Goal: Find specific page/section: Find specific page/section

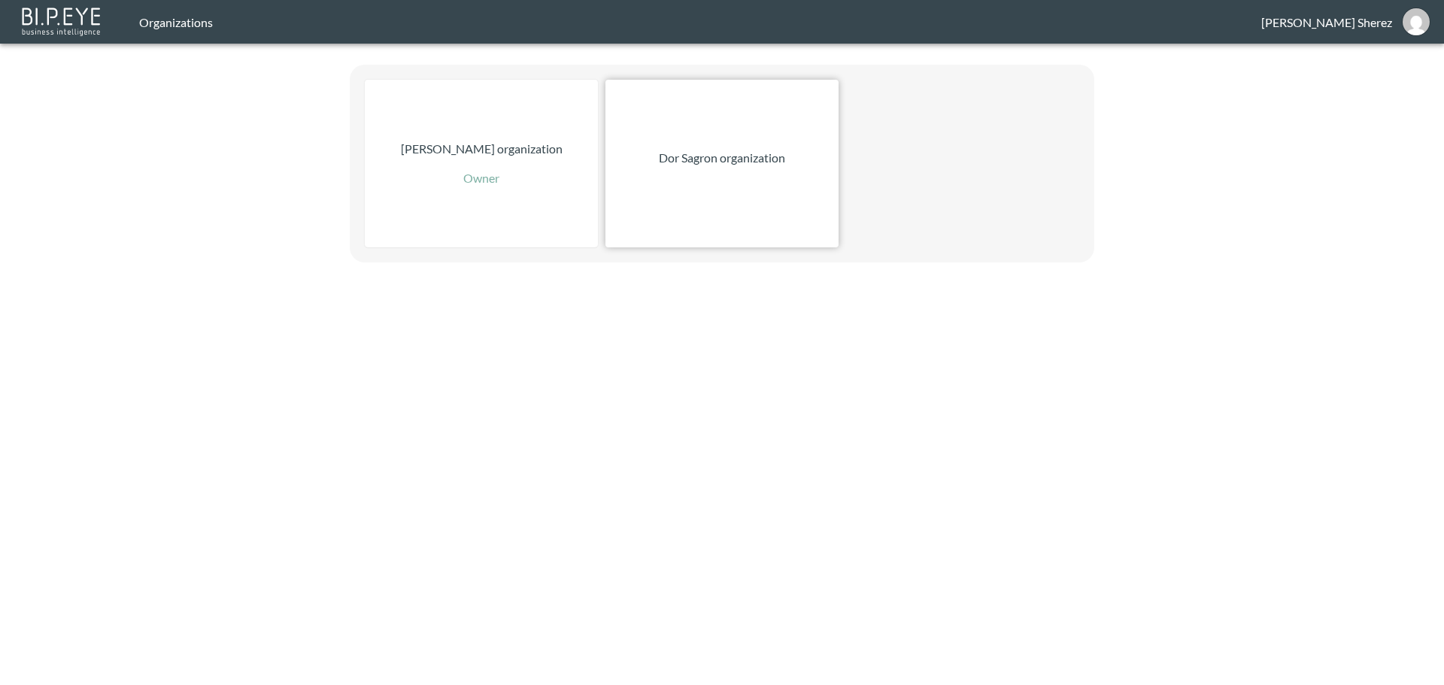
click at [752, 188] on div "Dor Sagron organization" at bounding box center [721, 164] width 233 height 168
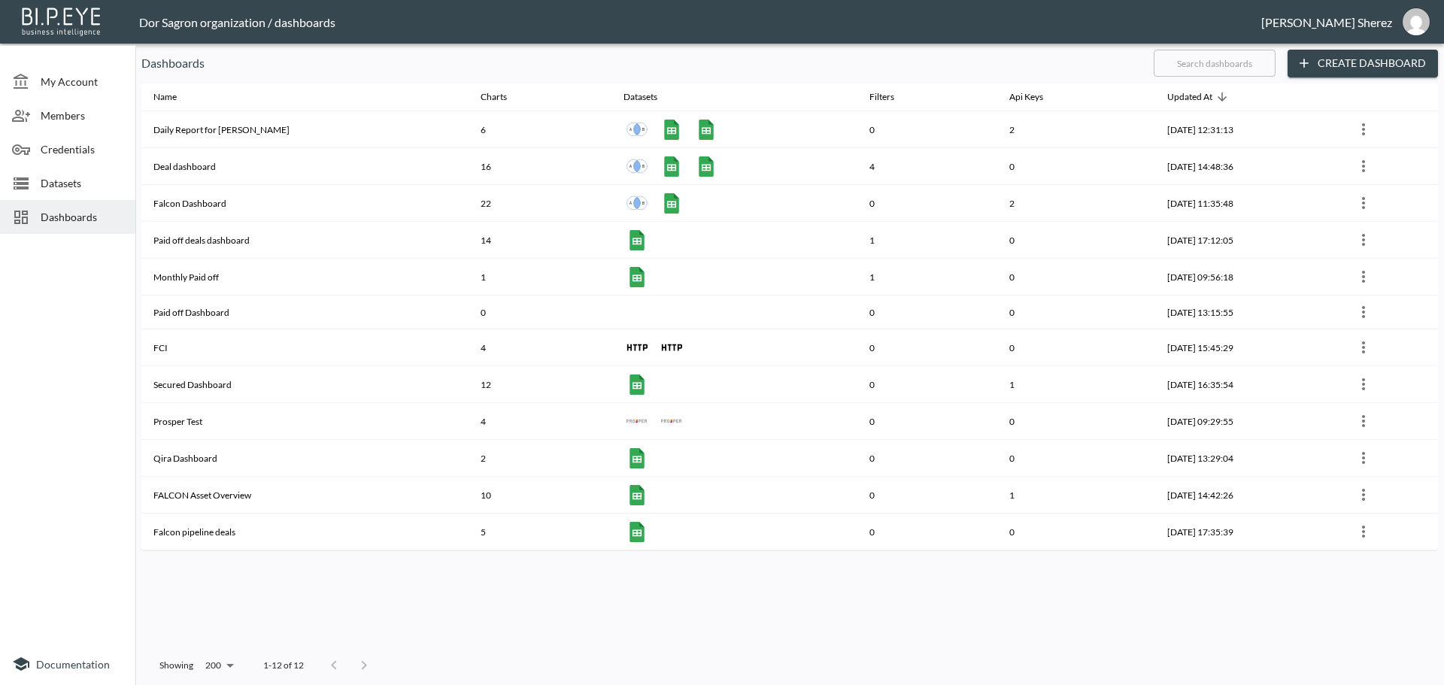
click at [827, 593] on div "Name Charts Datasets Filters Api Keys Updated At Daily Report for [PERSON_NAME]…" at bounding box center [789, 364] width 1296 height 563
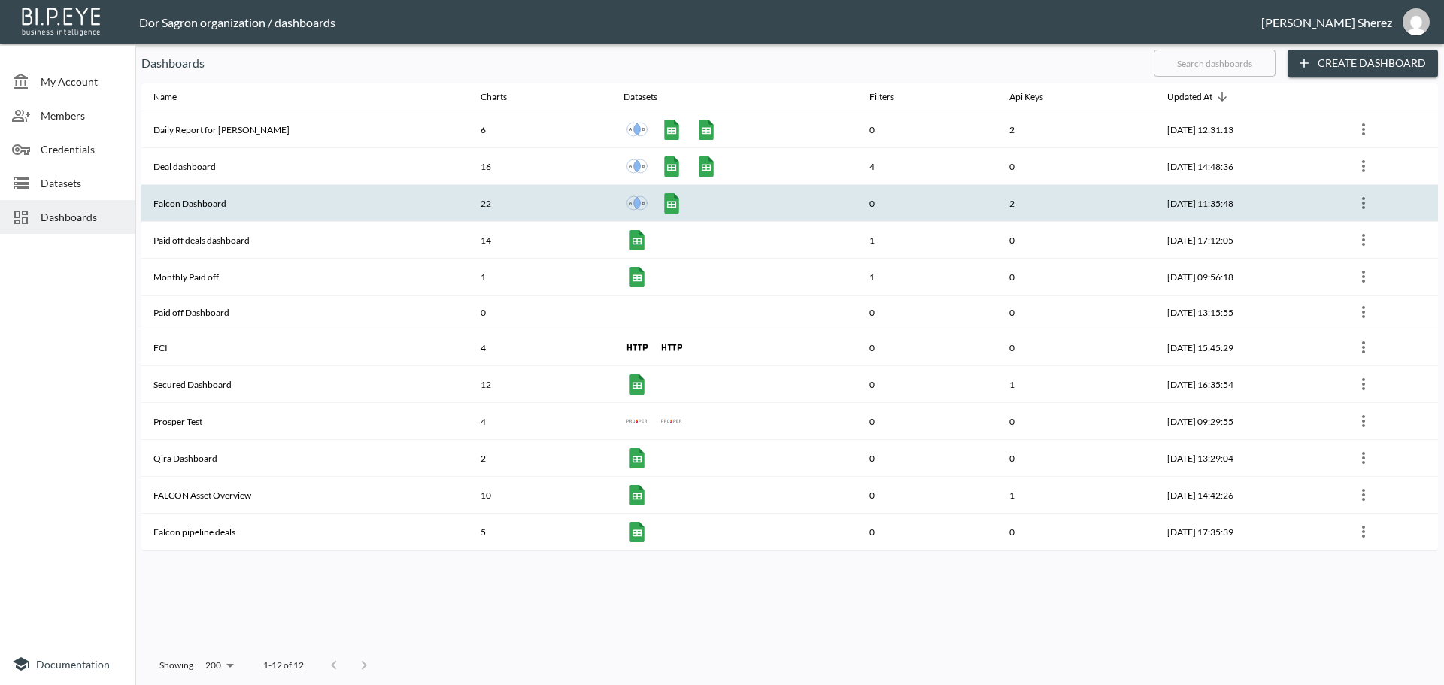
click at [187, 195] on th "Falcon Dashboard" at bounding box center [304, 203] width 327 height 37
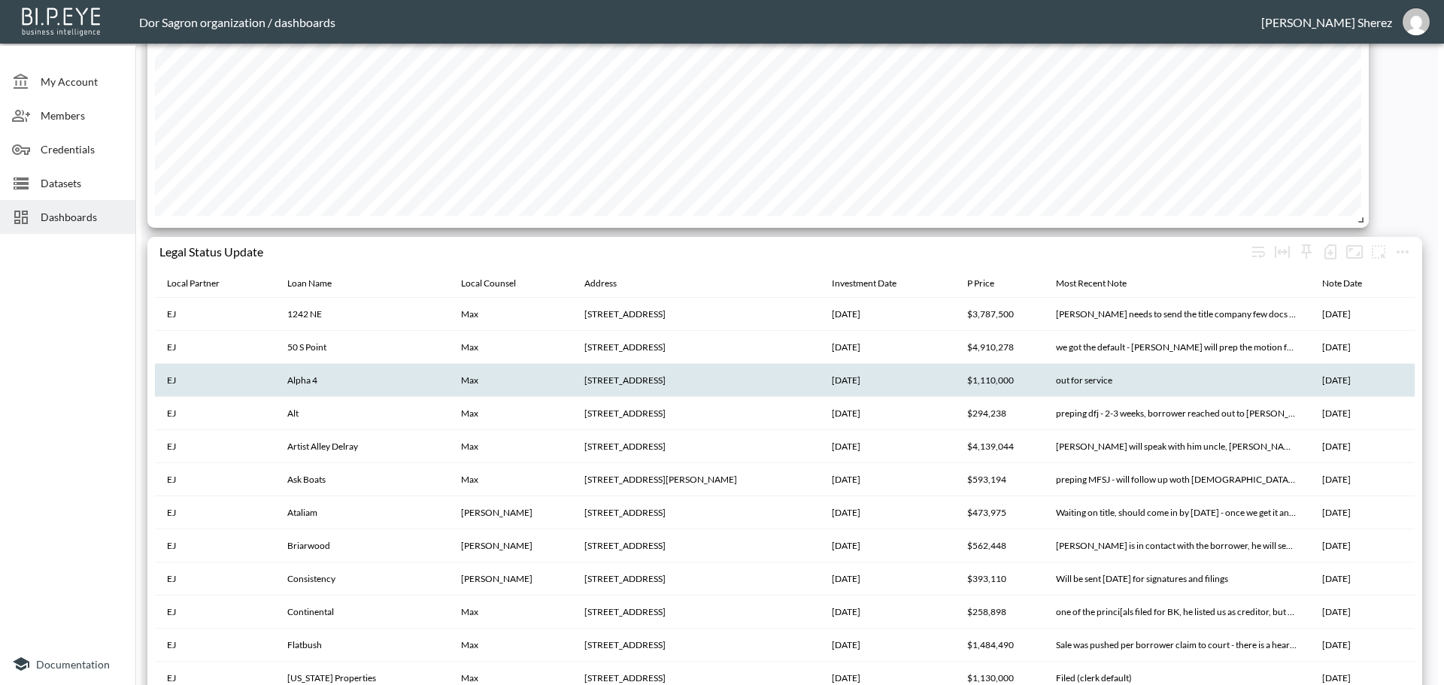
scroll to position [3317, 0]
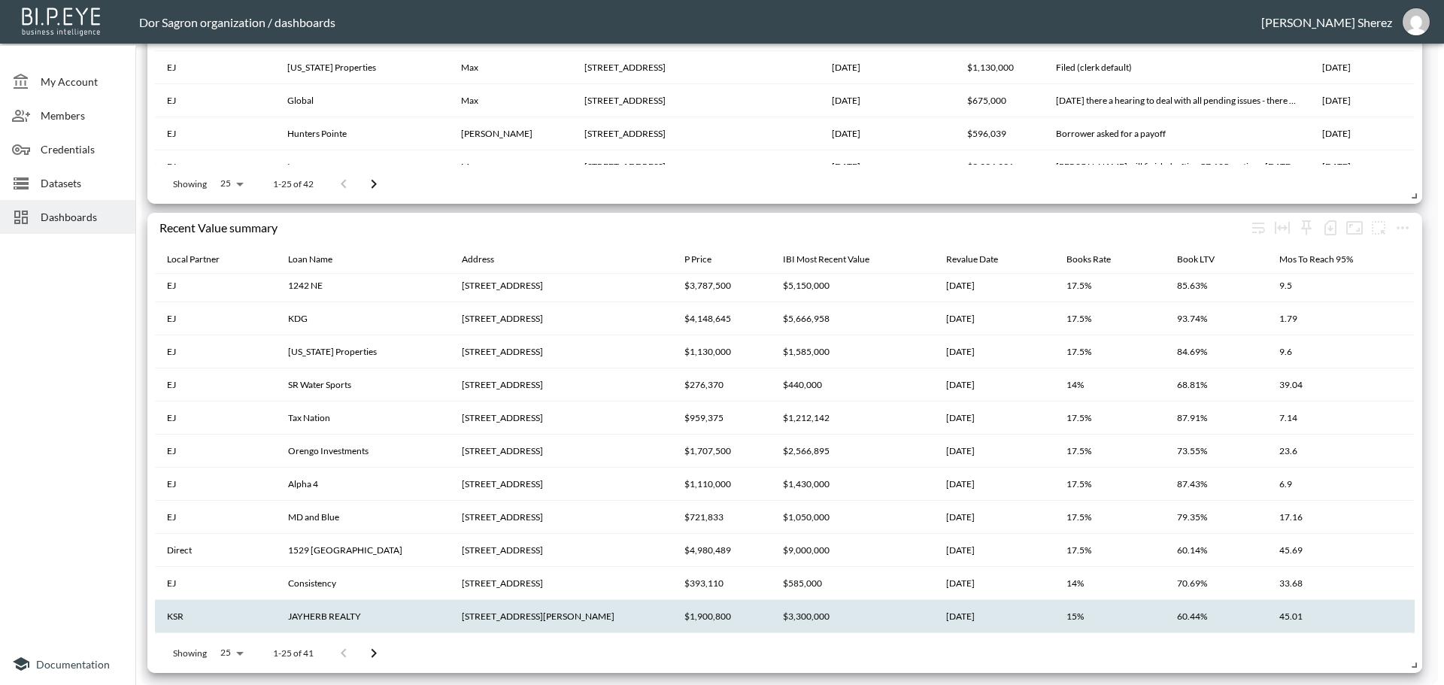
click at [383, 611] on th "JAYHERB REALTY" at bounding box center [363, 616] width 174 height 33
click at [468, 614] on th "[STREET_ADDRESS][PERSON_NAME]" at bounding box center [561, 616] width 223 height 33
click at [450, 613] on th "[STREET_ADDRESS][PERSON_NAME]" at bounding box center [561, 617] width 223 height 33
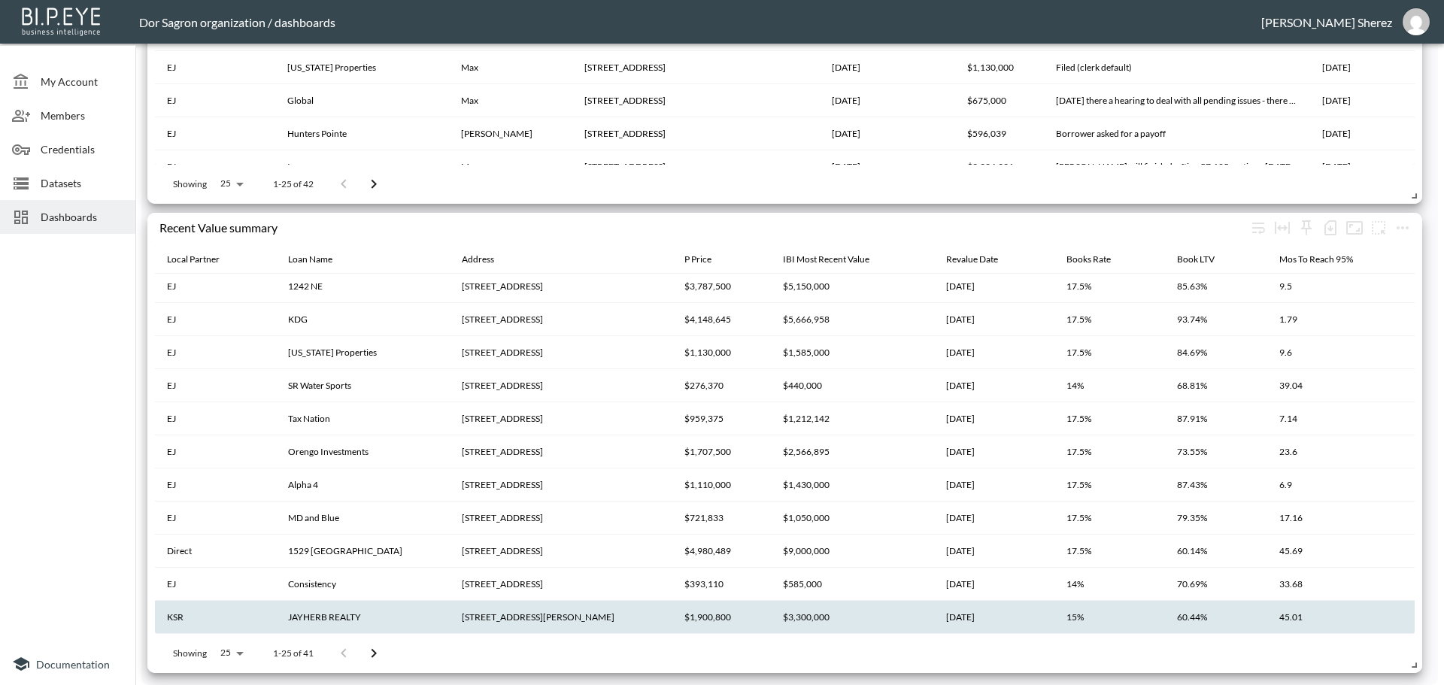
click at [473, 613] on th "[STREET_ADDRESS][PERSON_NAME]" at bounding box center [561, 617] width 223 height 33
click at [806, 638] on div "Showing 25 25 1-25 of 41" at bounding box center [784, 653] width 1259 height 39
click at [477, 616] on th "[STREET_ADDRESS][PERSON_NAME]" at bounding box center [561, 617] width 223 height 33
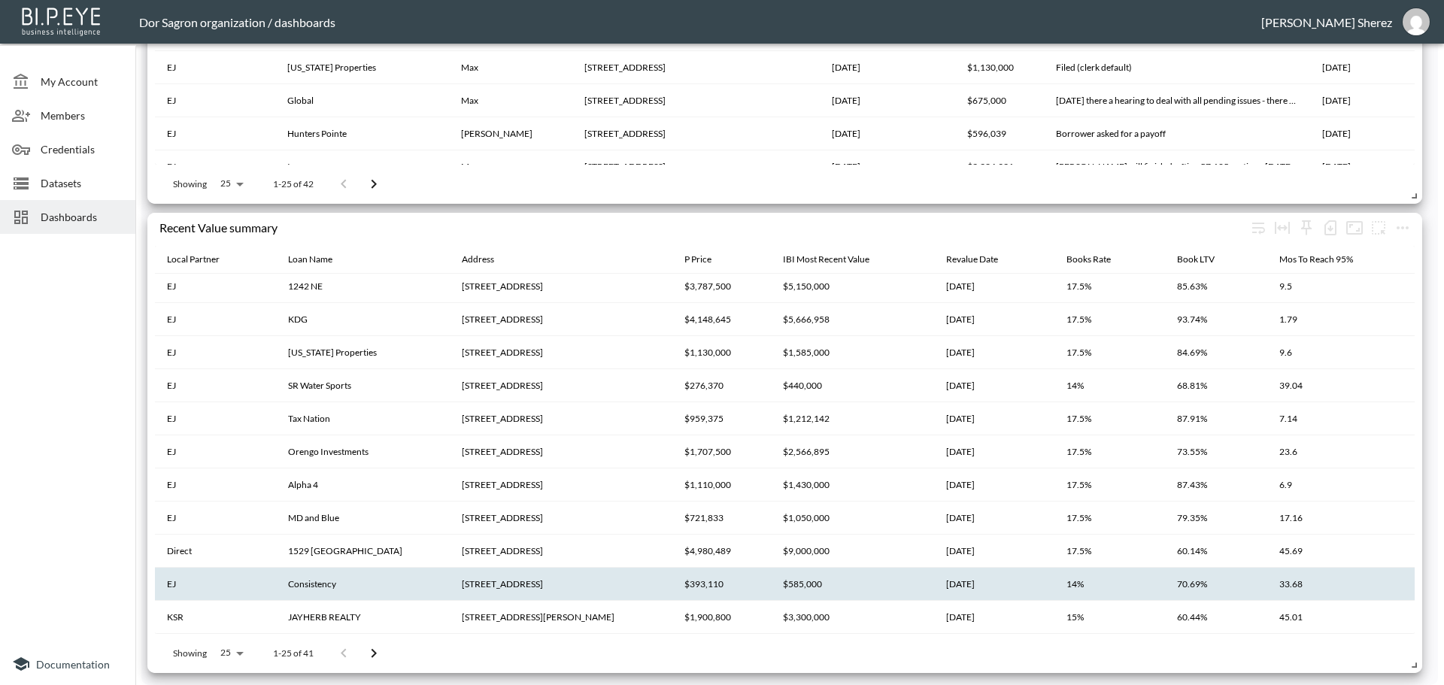
click at [495, 584] on th "[STREET_ADDRESS]" at bounding box center [561, 584] width 223 height 33
click at [492, 573] on th "[STREET_ADDRESS]" at bounding box center [561, 584] width 223 height 33
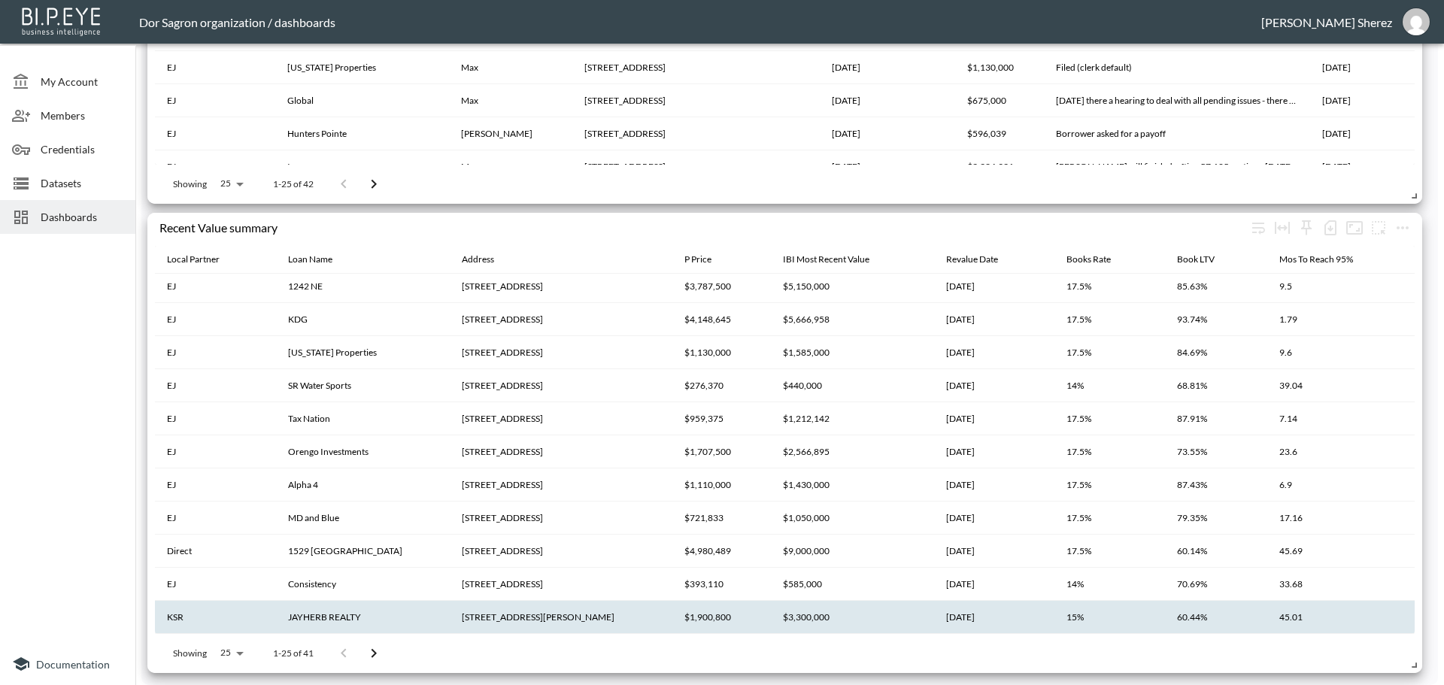
click at [497, 608] on th "[STREET_ADDRESS][PERSON_NAME]" at bounding box center [561, 617] width 223 height 33
click at [498, 620] on th "[STREET_ADDRESS][PERSON_NAME]" at bounding box center [561, 617] width 223 height 33
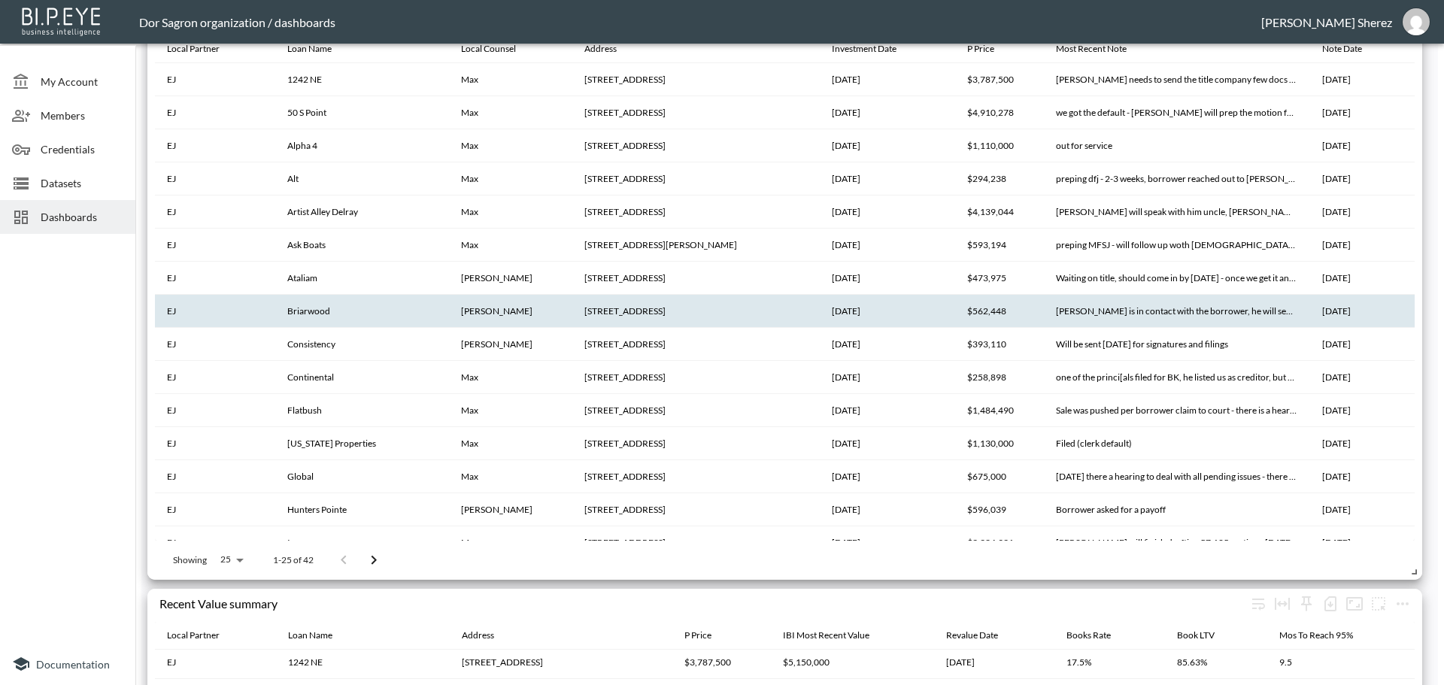
scroll to position [2716, 0]
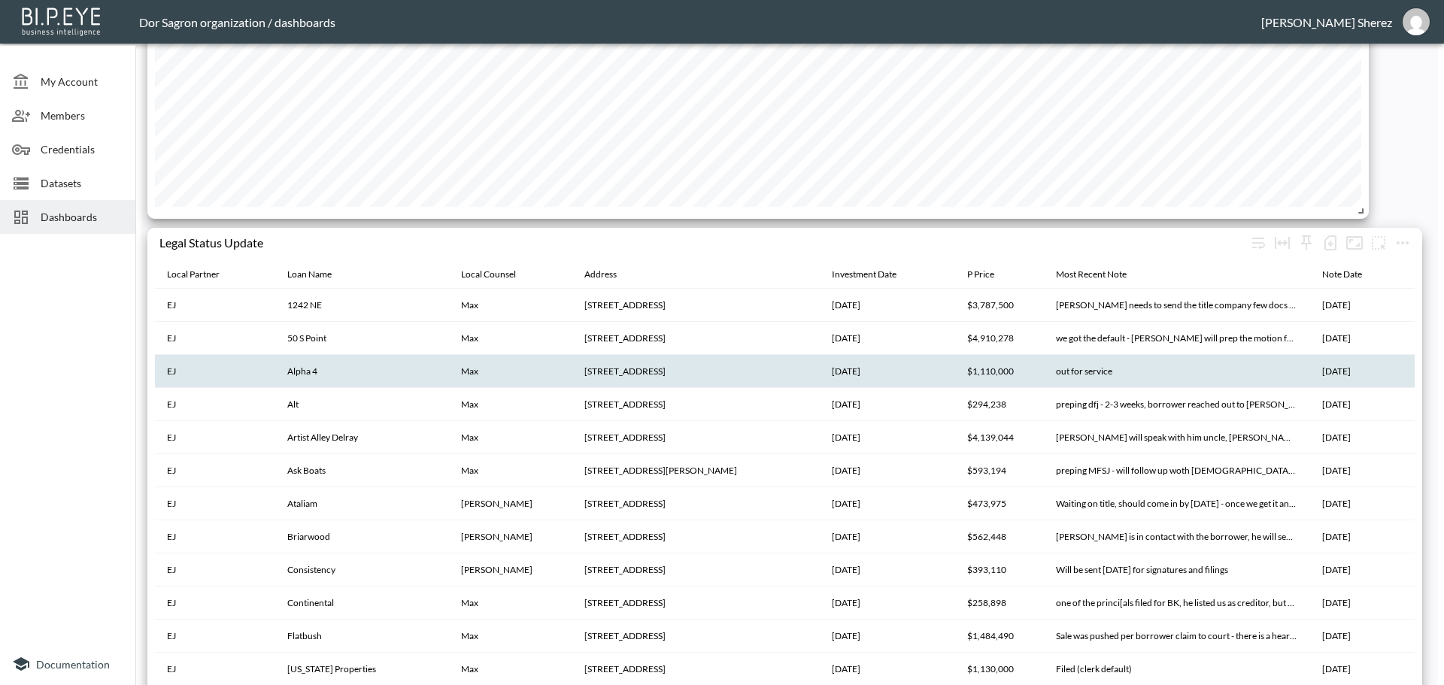
click at [576, 372] on th "[STREET_ADDRESS]" at bounding box center [695, 371] width 247 height 33
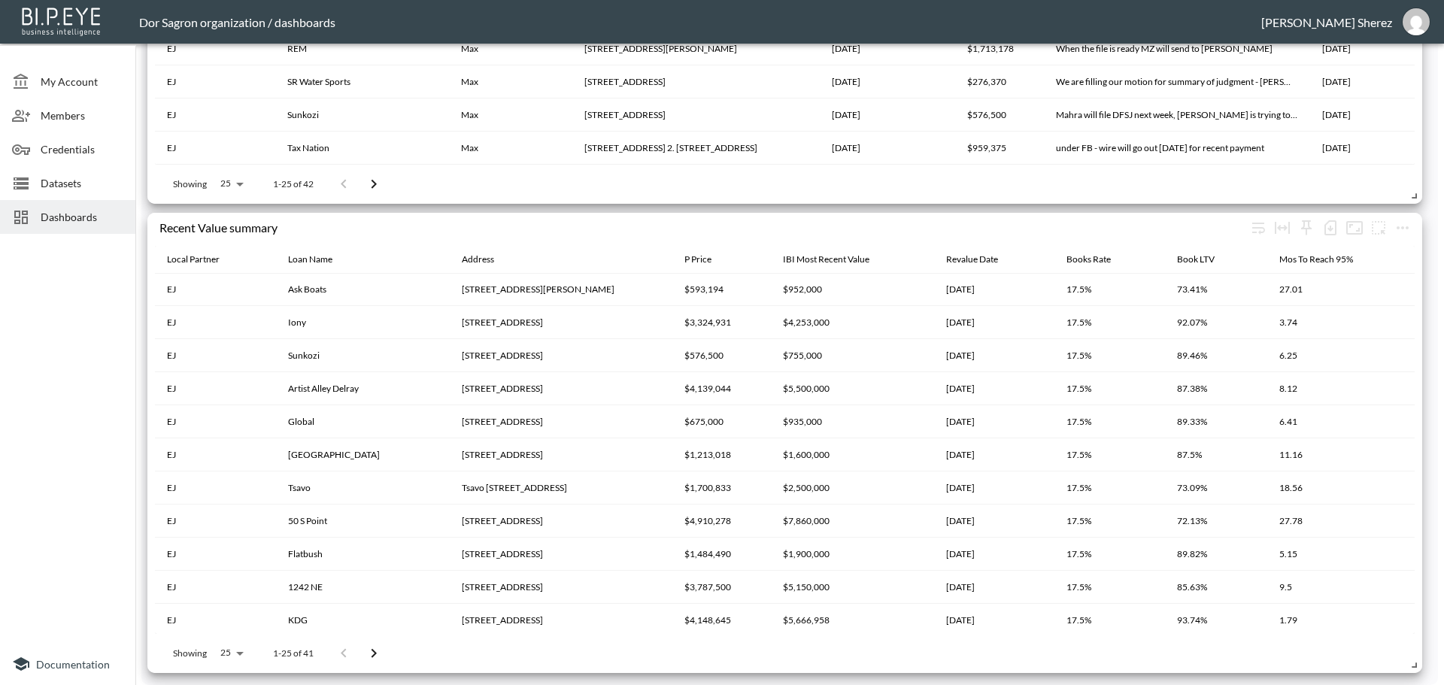
scroll to position [467, 0]
click at [237, 654] on body "BI.P.EYE, Interactive Analytics Dashboards - app Dor Sagron organization / dash…" at bounding box center [722, 342] width 1444 height 685
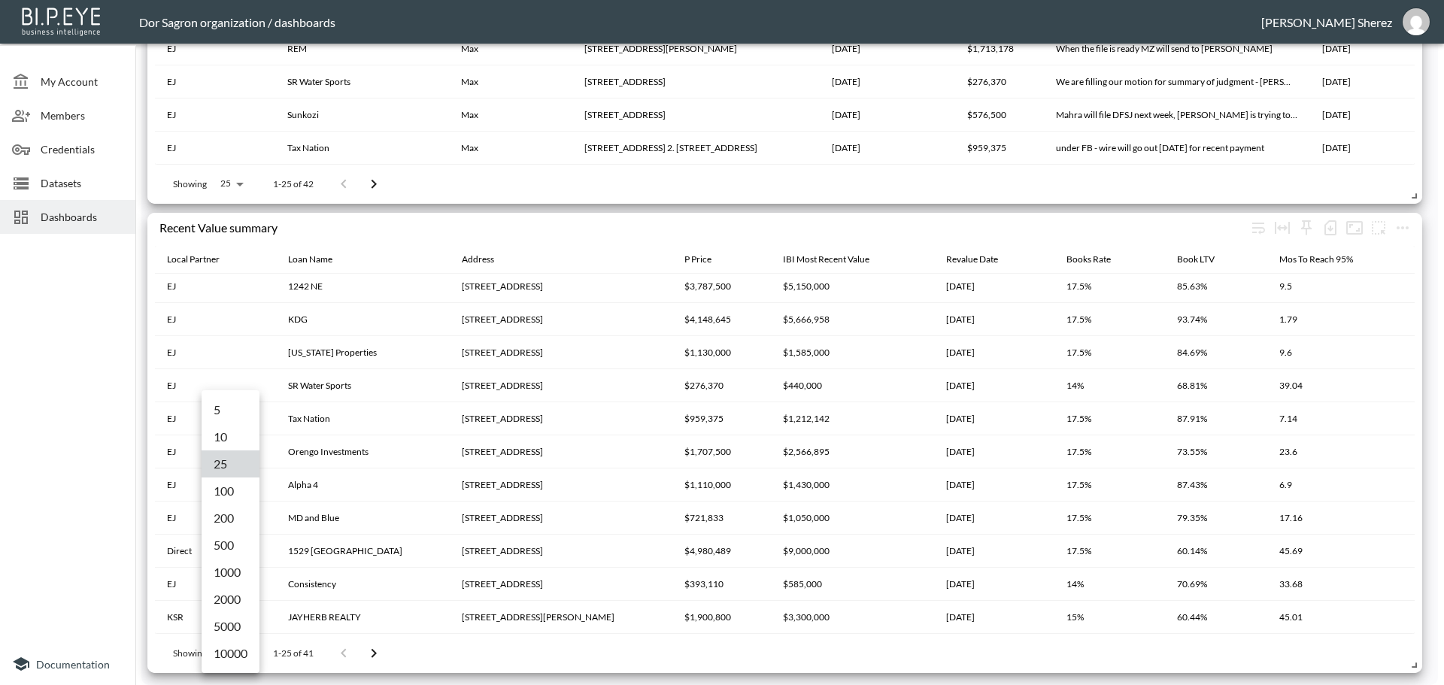
click at [229, 496] on li "100" at bounding box center [231, 490] width 58 height 27
type input "100"
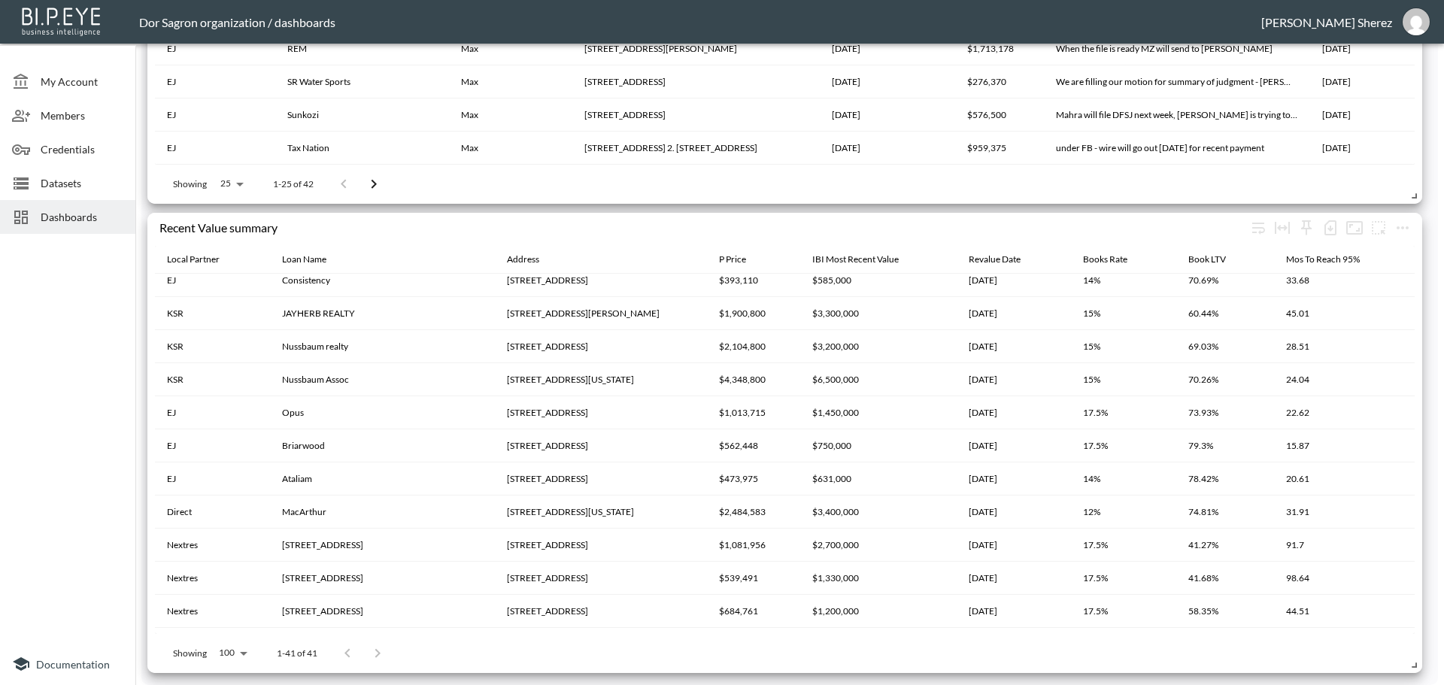
scroll to position [996, 0]
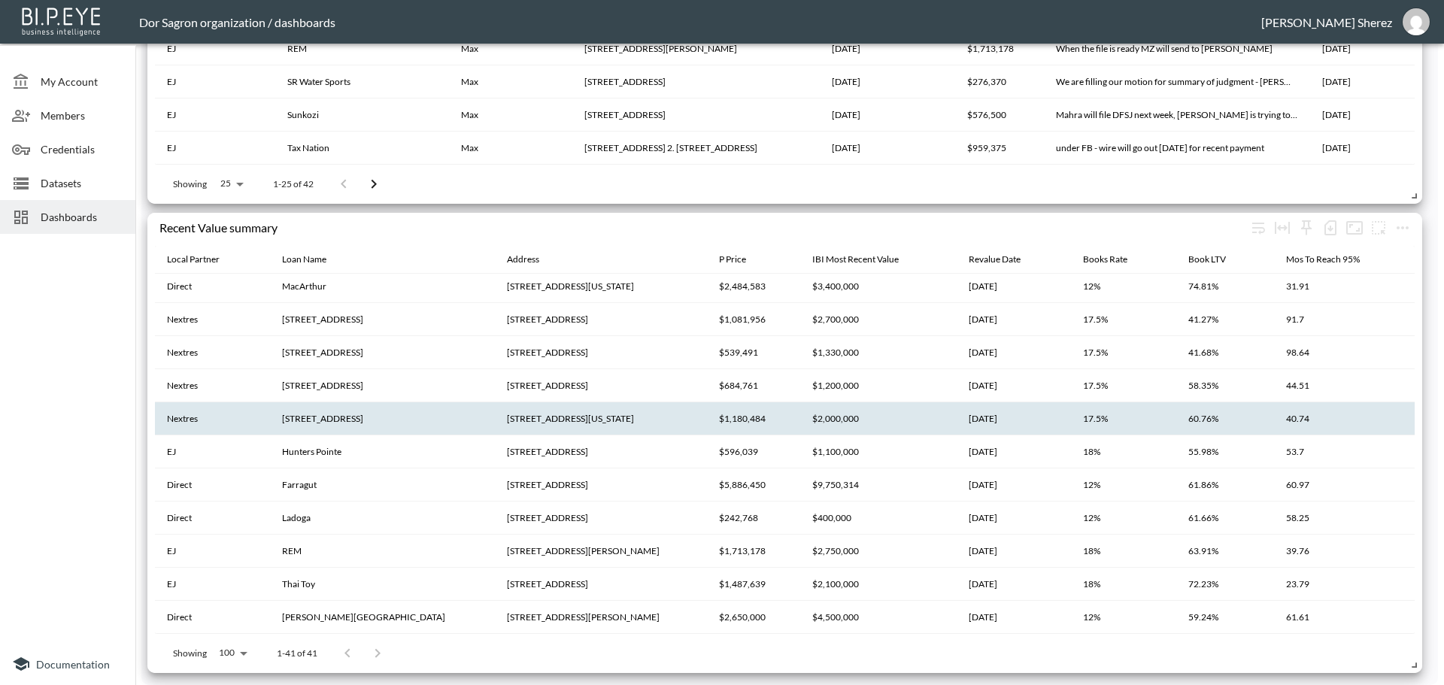
click at [369, 422] on th "[STREET_ADDRESS]" at bounding box center [382, 418] width 225 height 33
click at [549, 413] on th "[STREET_ADDRESS][US_STATE]" at bounding box center [601, 418] width 212 height 33
